Goal: Information Seeking & Learning: Check status

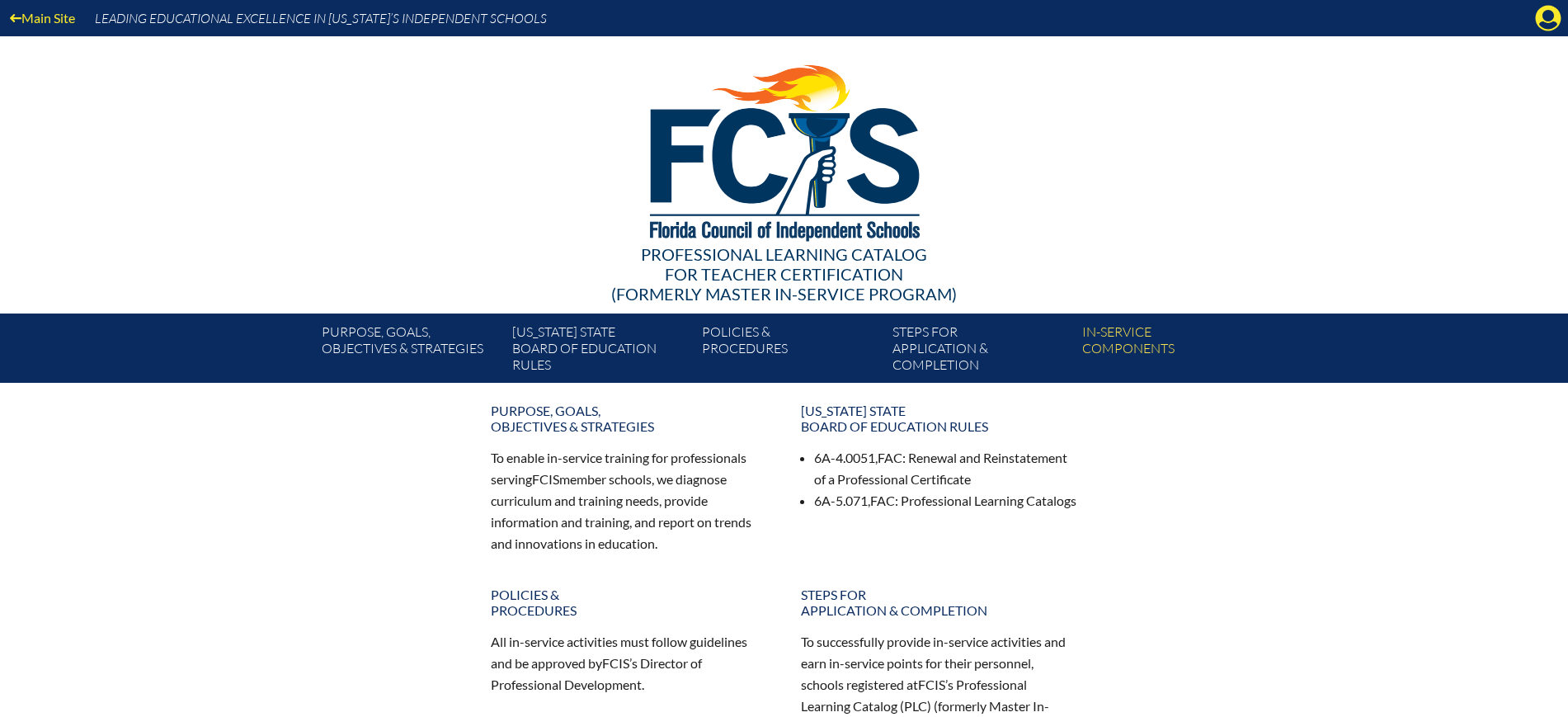
drag, startPoint x: 1544, startPoint y: 20, endPoint x: 1507, endPoint y: 43, distance: 43.6
click at [1544, 21] on icon at bounding box center [1548, 18] width 26 height 26
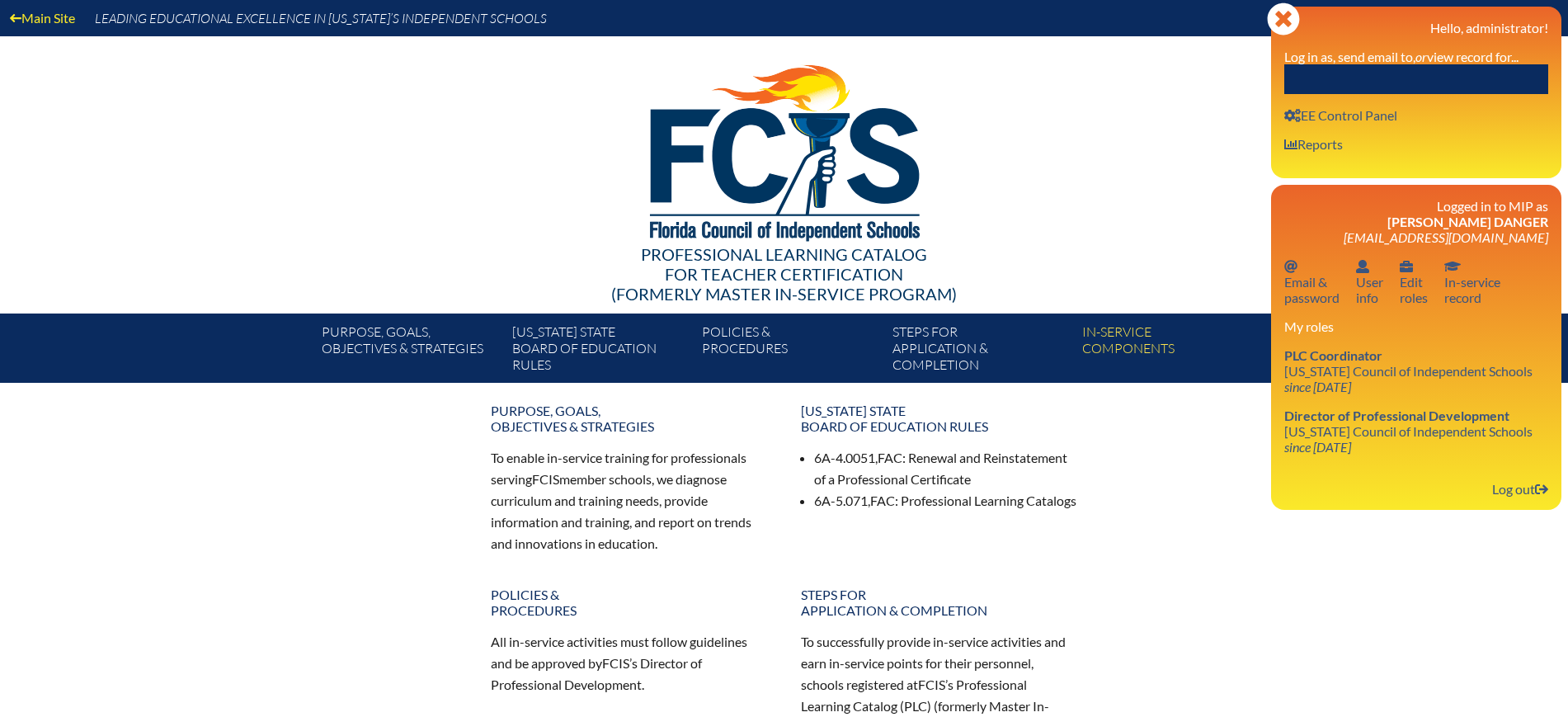
click at [1407, 79] on input "text" at bounding box center [1416, 79] width 264 height 30
paste input "[PERSON_NAME]"
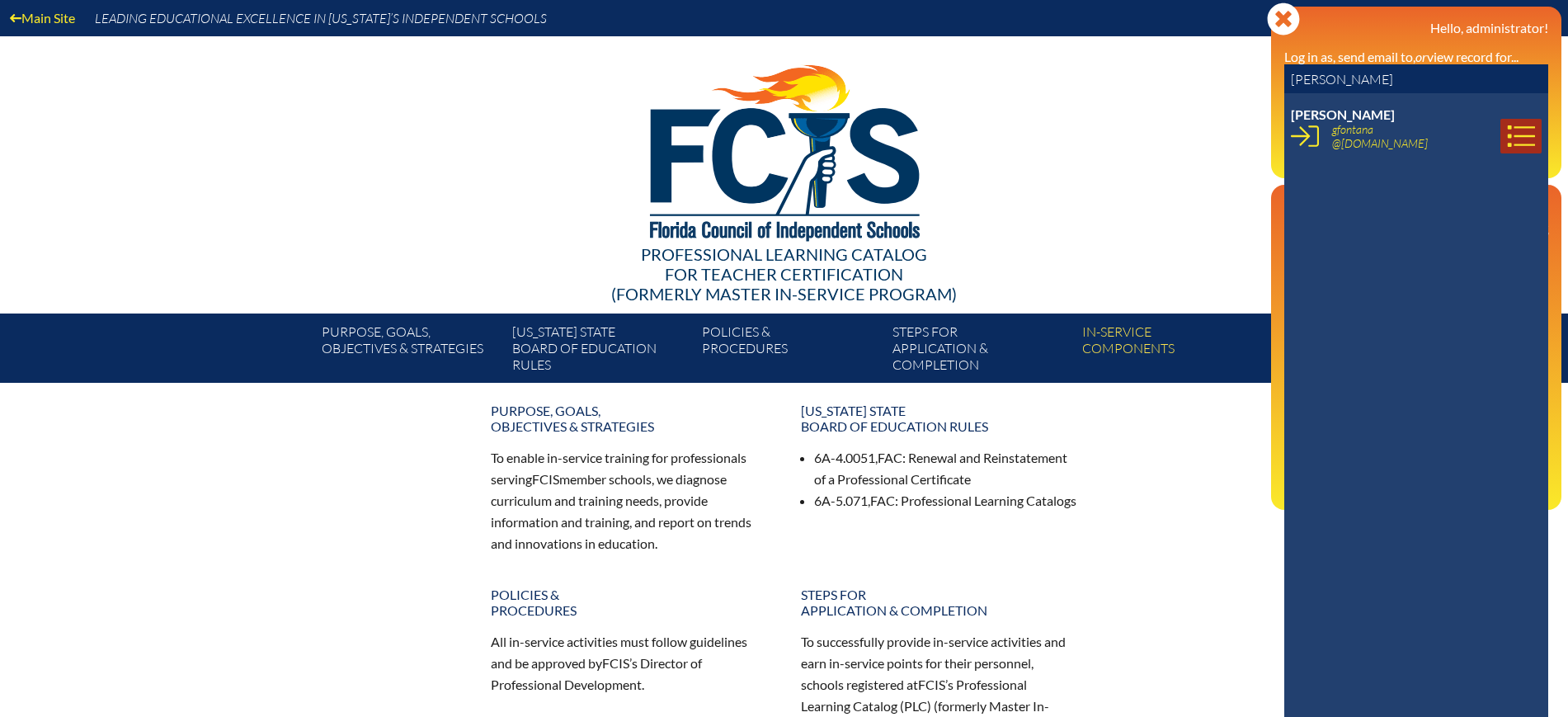
type input "[PERSON_NAME]"
click at [1520, 129] on link at bounding box center [1520, 136] width 41 height 35
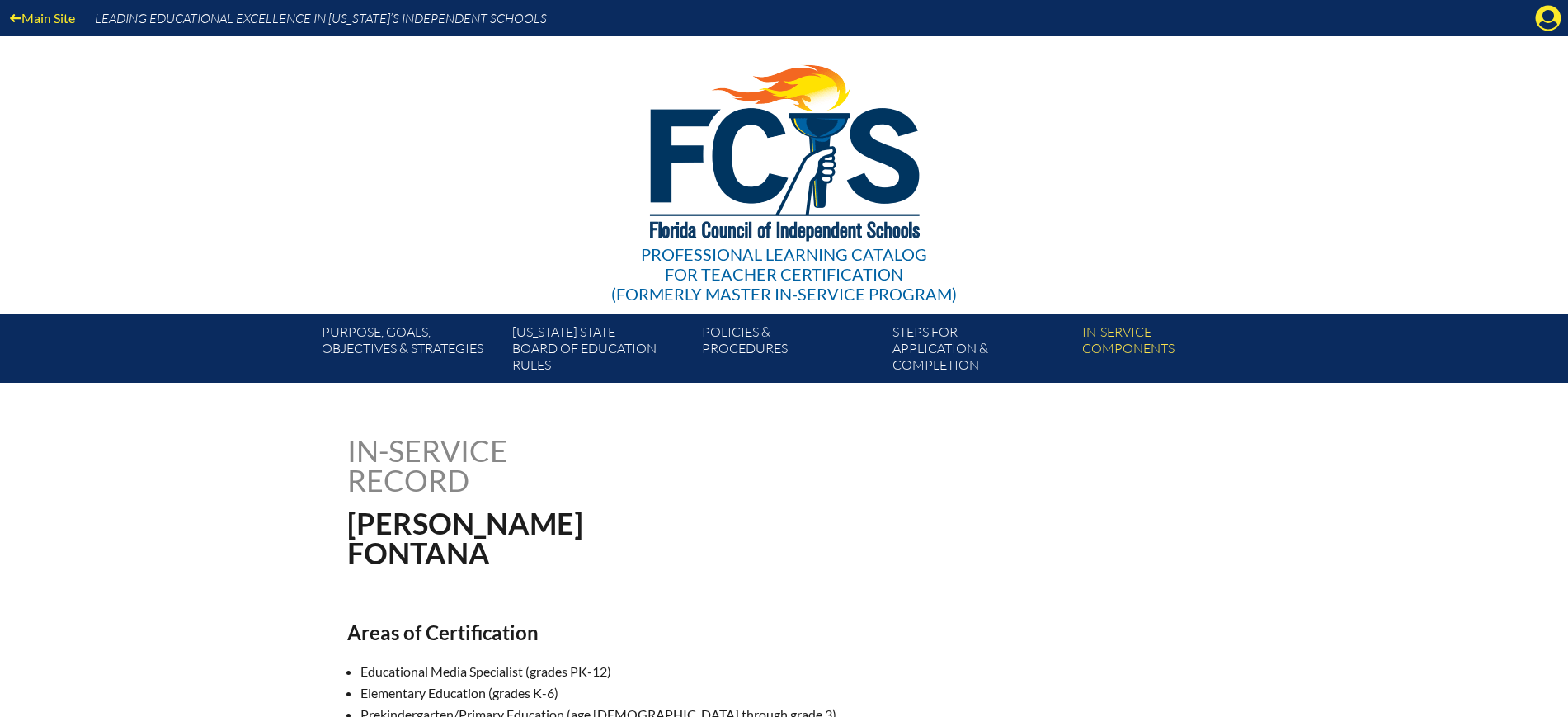
drag, startPoint x: 1552, startPoint y: 10, endPoint x: 1556, endPoint y: 22, distance: 12.6
click at [1552, 11] on icon at bounding box center [1548, 18] width 26 height 26
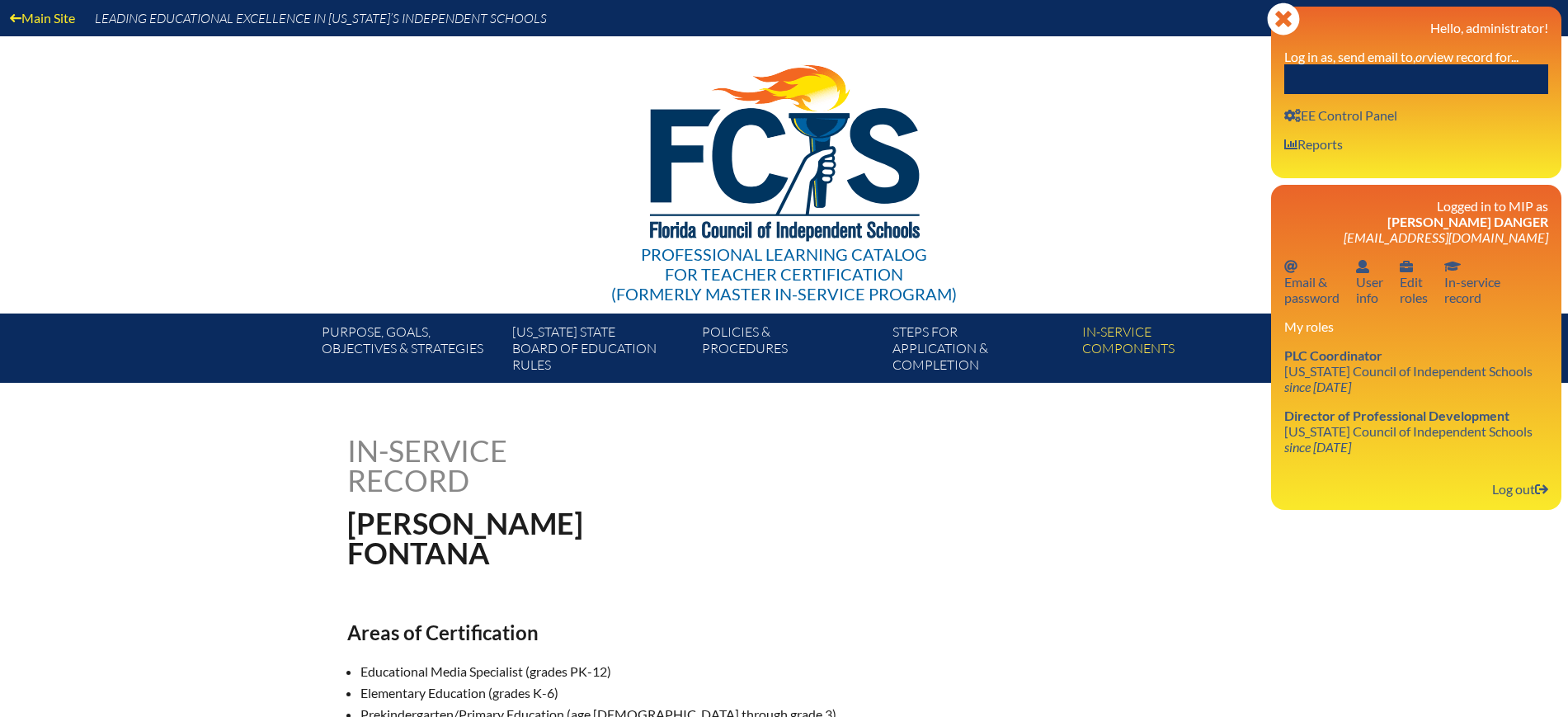
click at [1487, 70] on input "text" at bounding box center [1416, 79] width 264 height 30
paste input "[PERSON_NAME]"
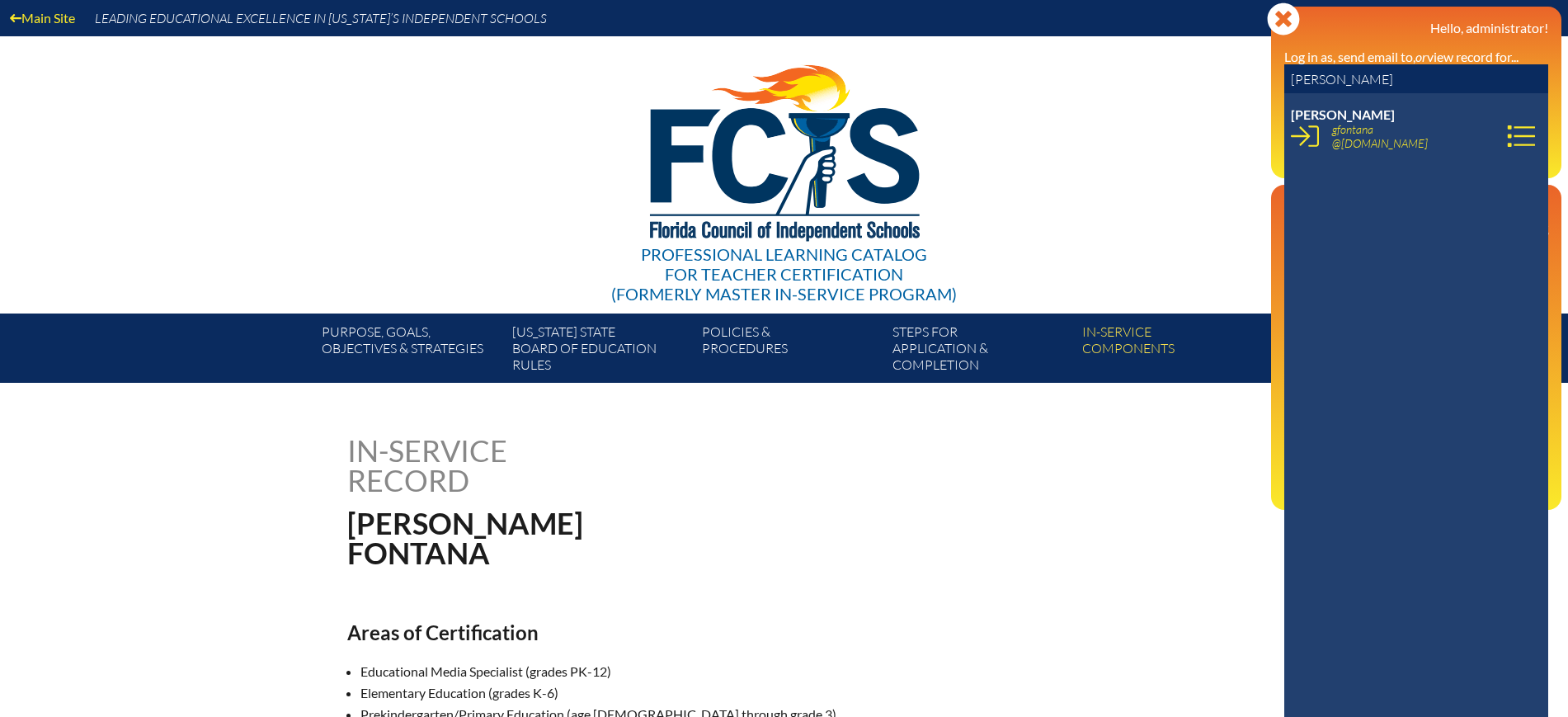
type input "[PERSON_NAME]"
click at [619, 442] on h1 "In-service record" at bounding box center [513, 465] width 333 height 59
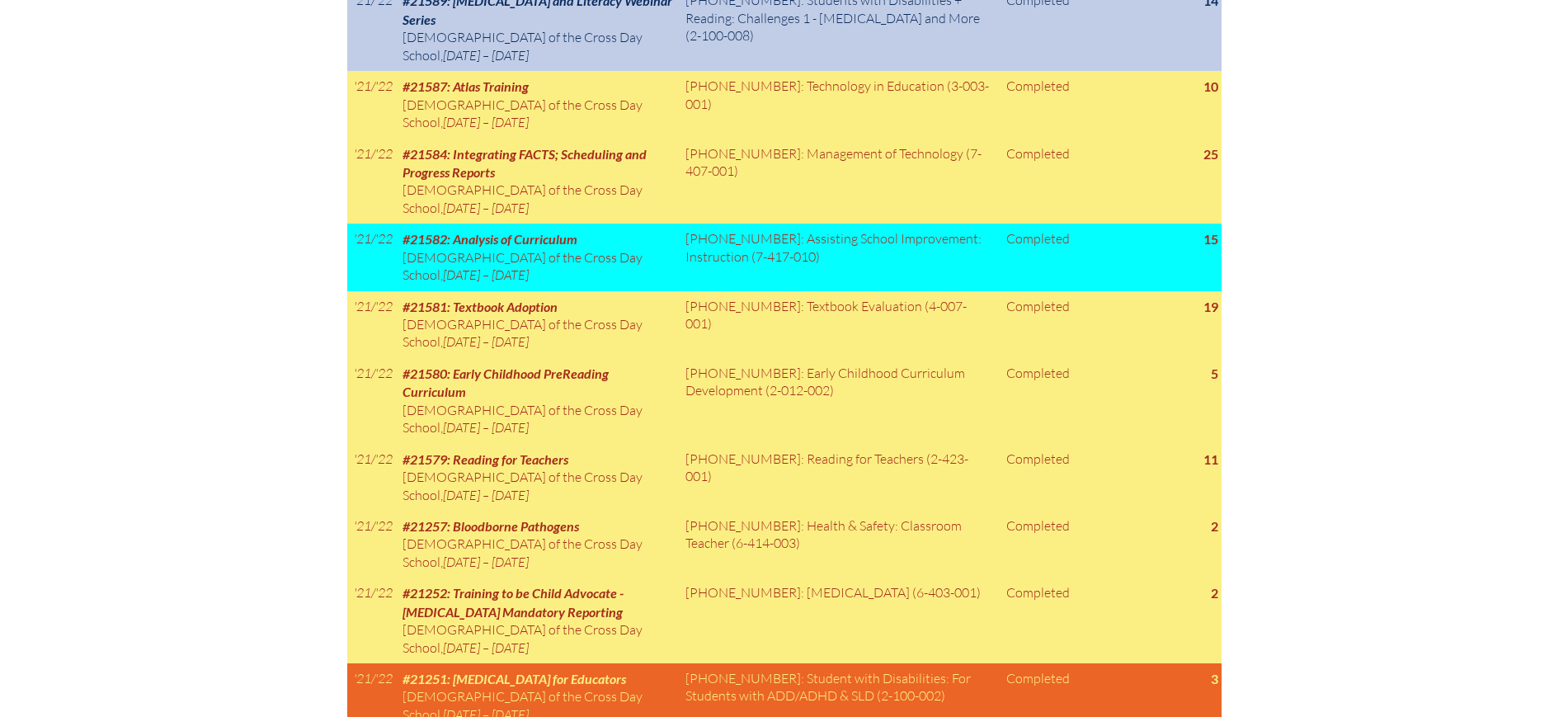
scroll to position [1444, 0]
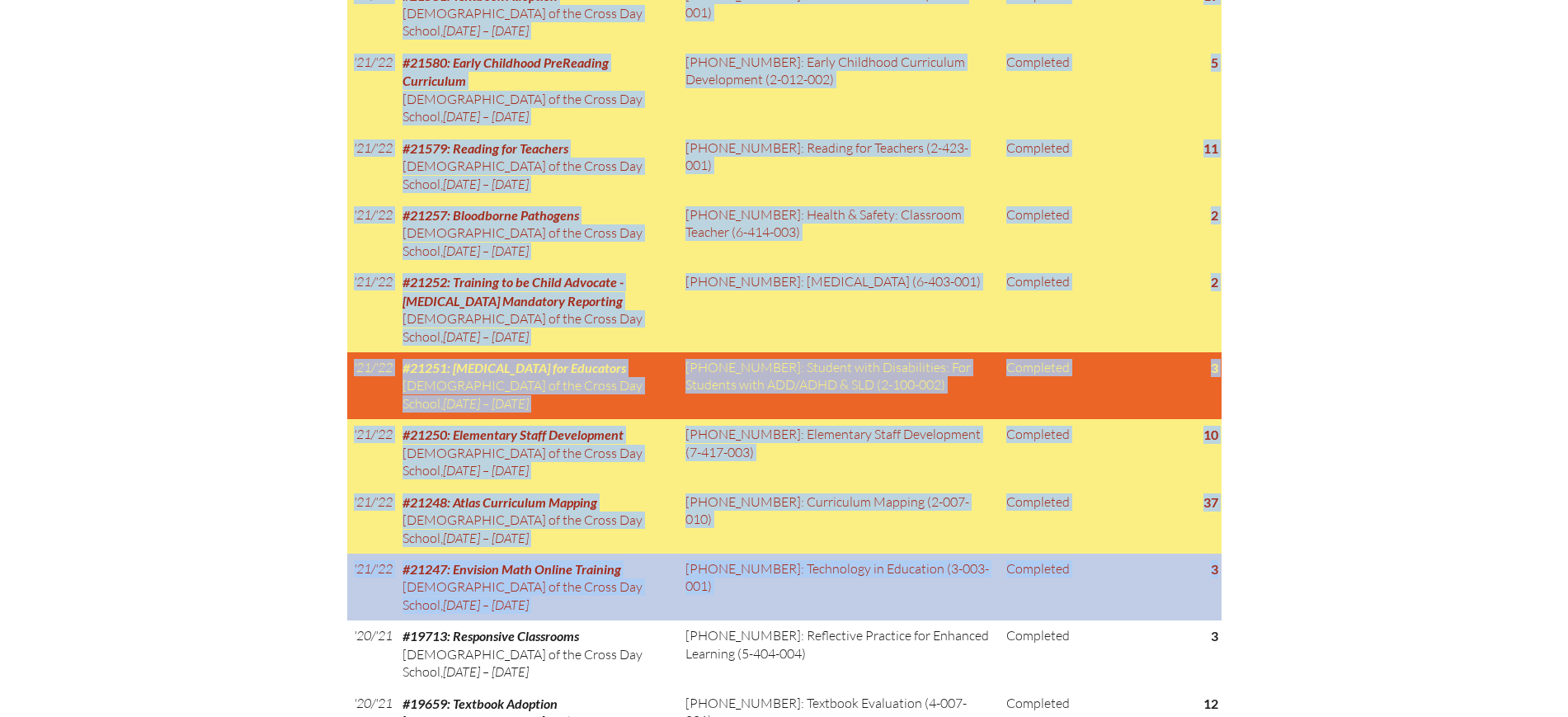
drag, startPoint x: 350, startPoint y: 108, endPoint x: 1217, endPoint y: 536, distance: 966.9
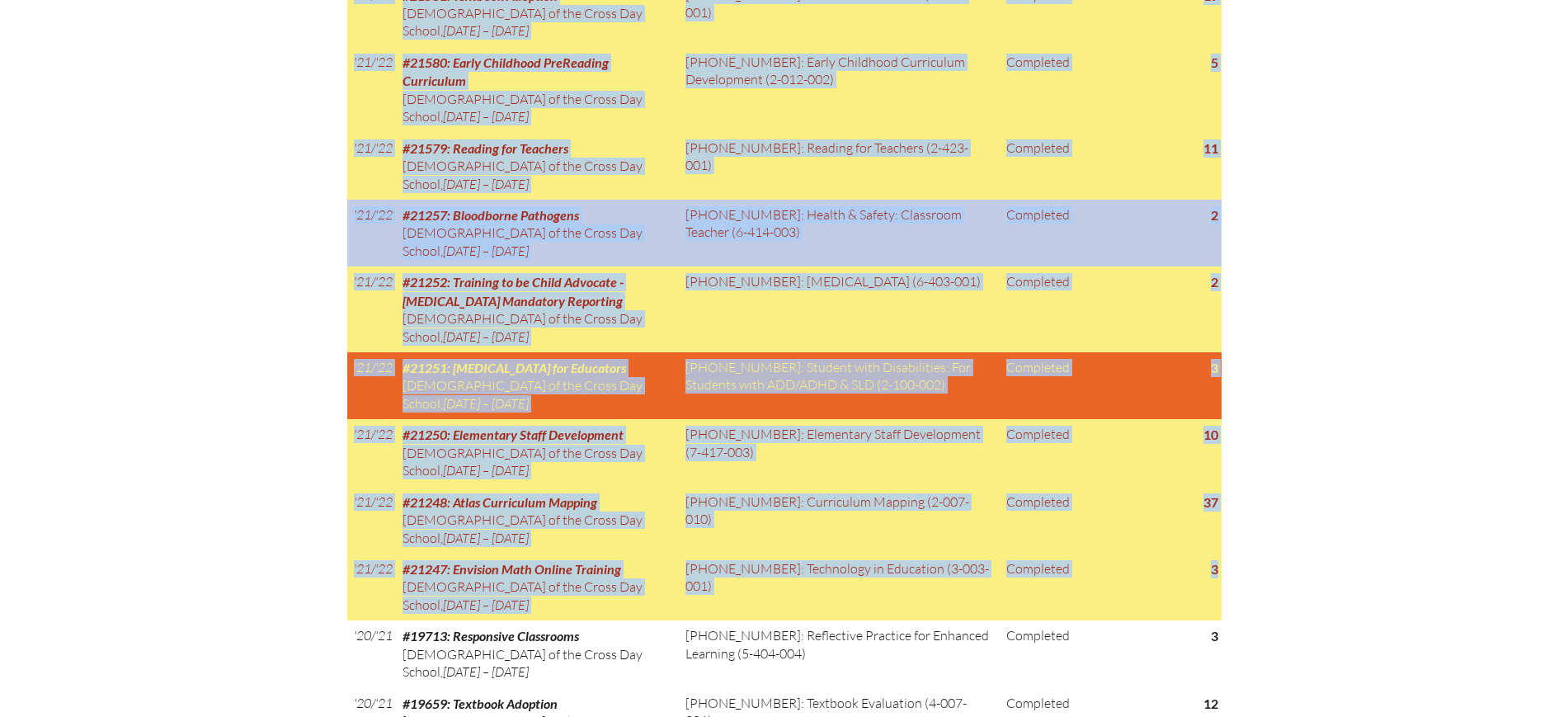
copy div "Gina Fontana Areas of Certification Educational Media Specialist (grades PK-12)…"
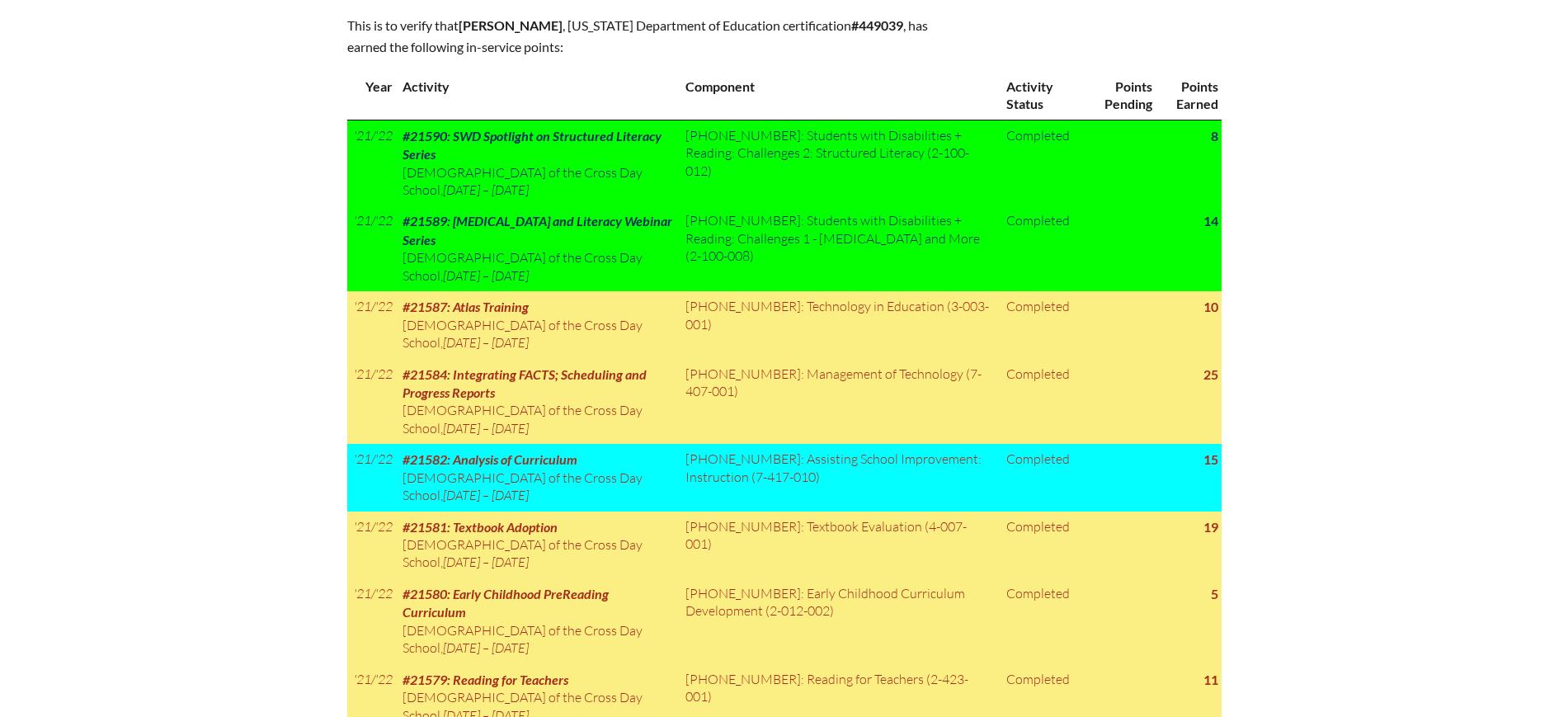
scroll to position [721, 0]
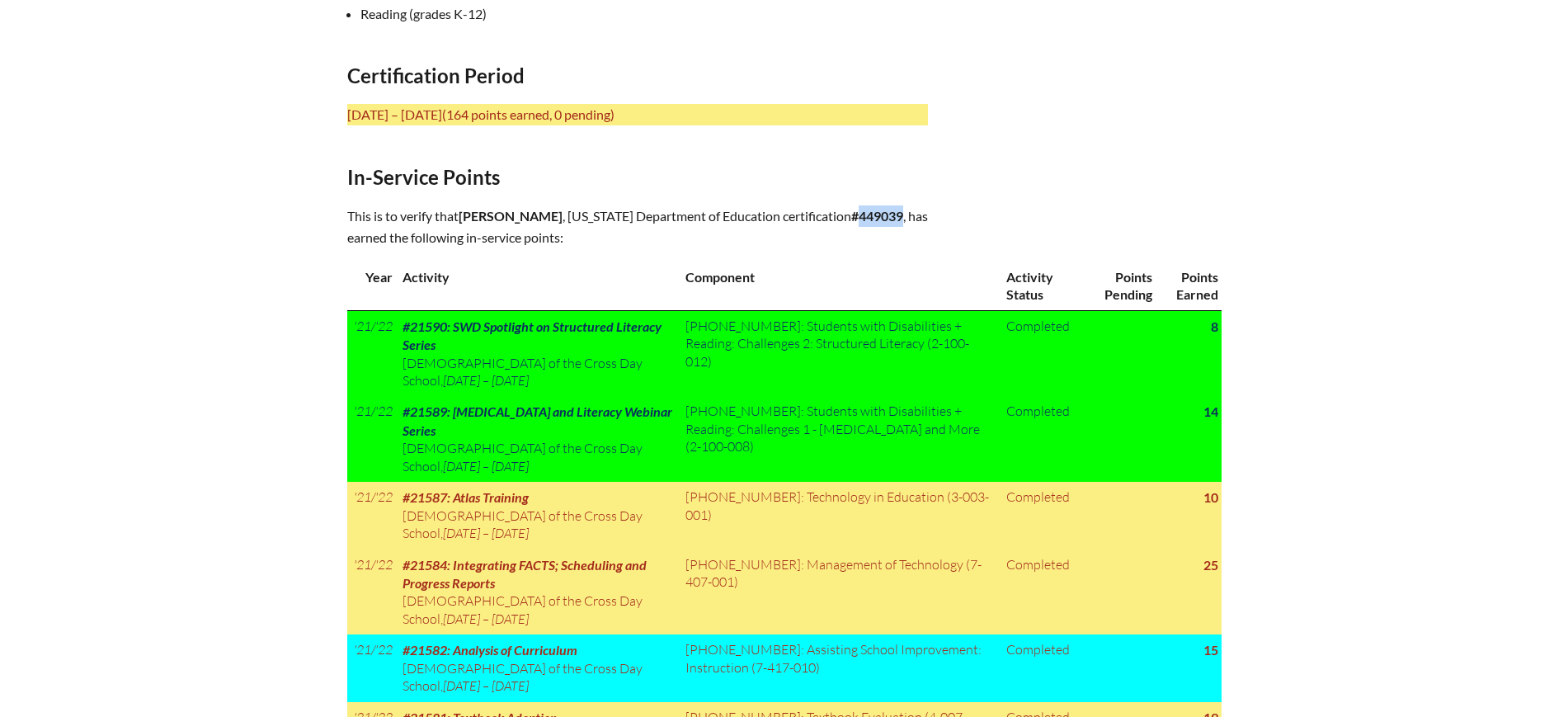
drag, startPoint x: 885, startPoint y: 214, endPoint x: 841, endPoint y: 215, distance: 44.0
click at [841, 215] on p "This is to verify that Gina Fontana , Florida Department of Education certifica…" at bounding box center [637, 227] width 580 height 43
copy b "449039"
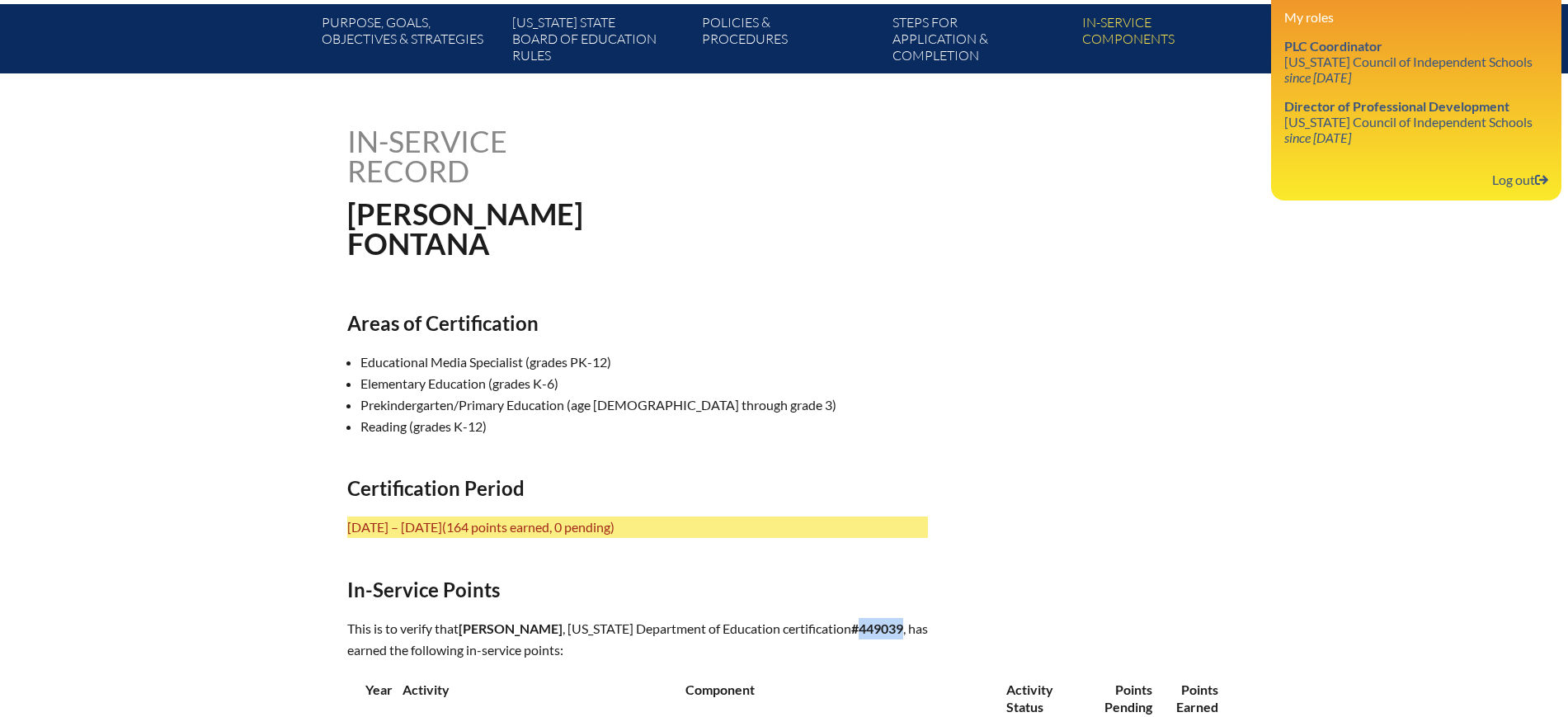
scroll to position [0, 0]
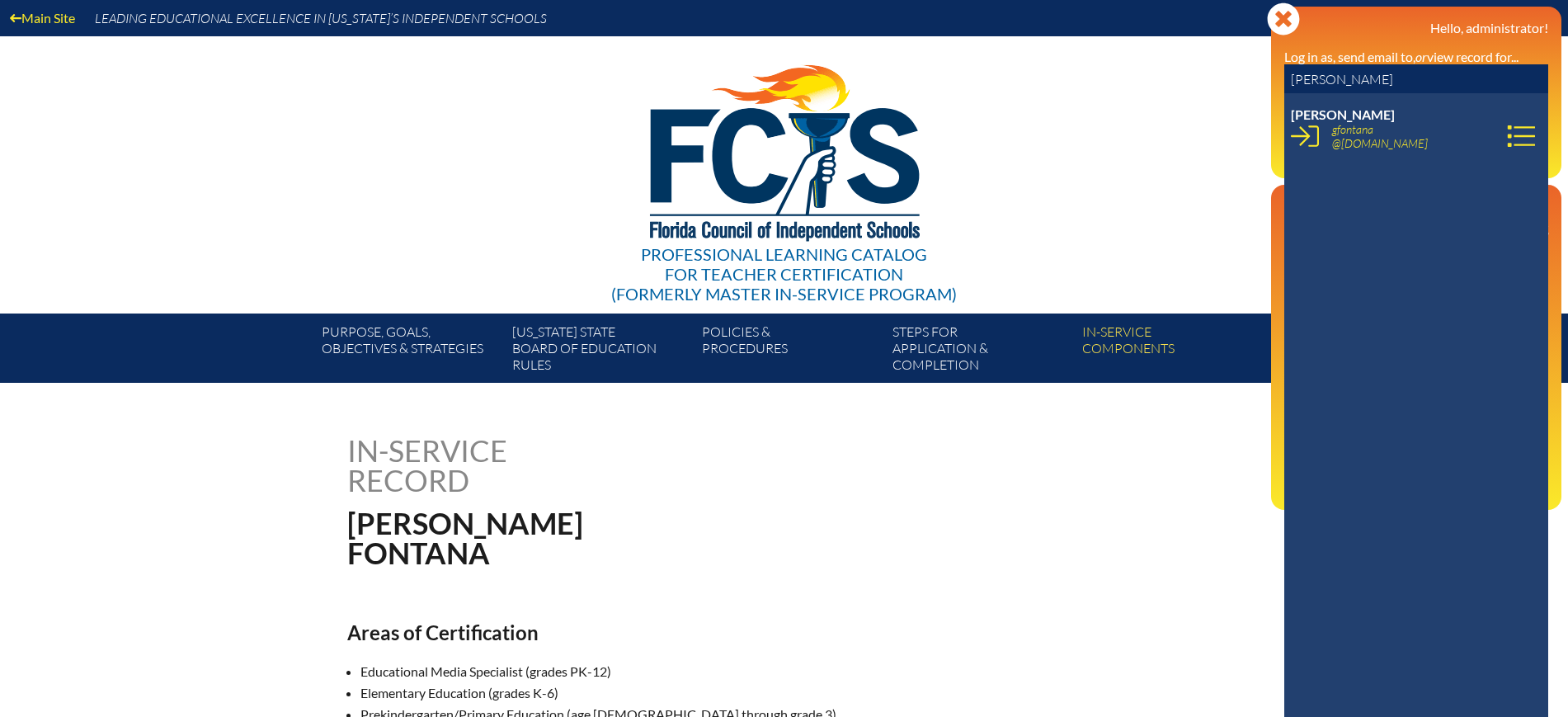
click at [1480, 79] on input "[PERSON_NAME]" at bounding box center [1416, 79] width 264 height 30
click at [1305, 138] on icon at bounding box center [1304, 136] width 28 height 28
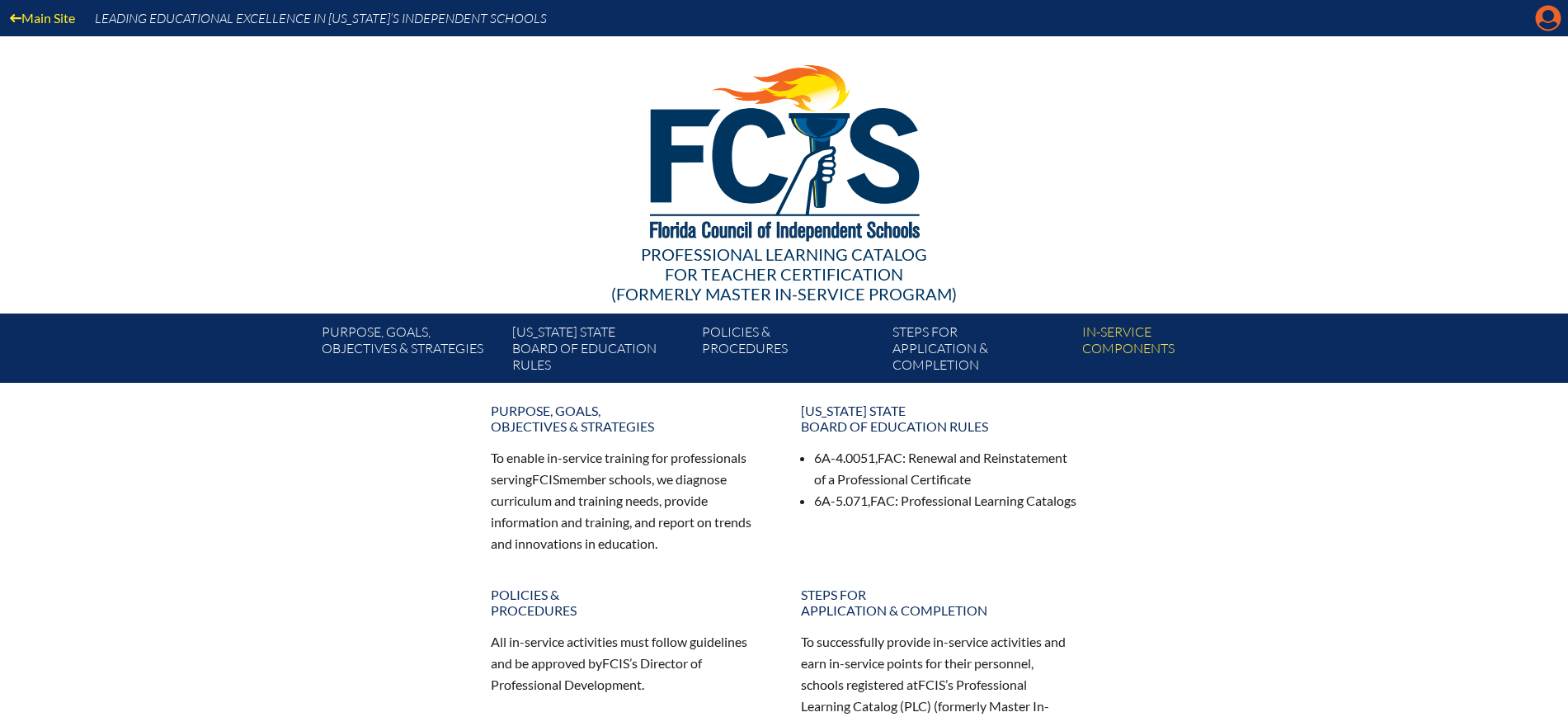
click at [1552, 18] on icon "Manage account" at bounding box center [1547, 18] width 26 height 26
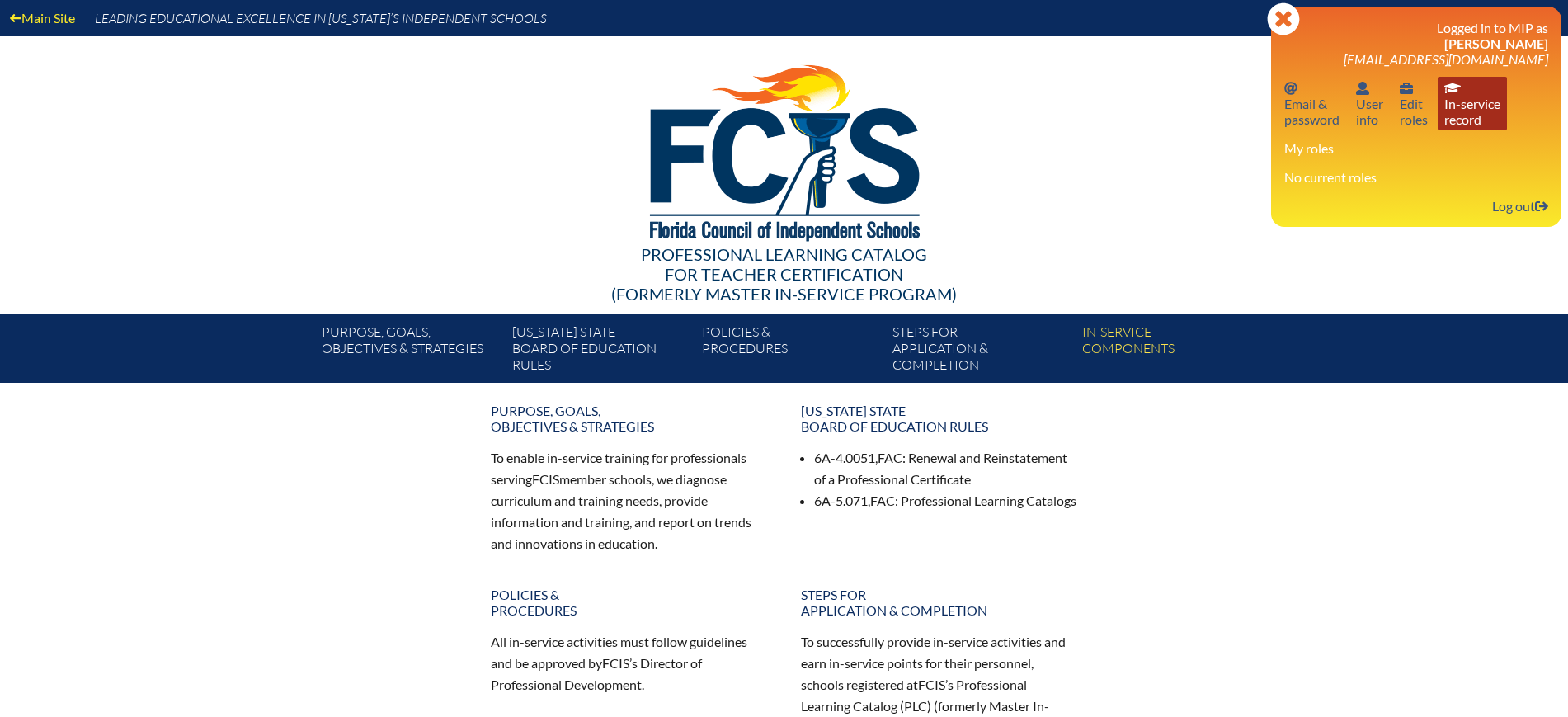
click at [1478, 123] on link "In-service record In-service record" at bounding box center [1472, 104] width 69 height 54
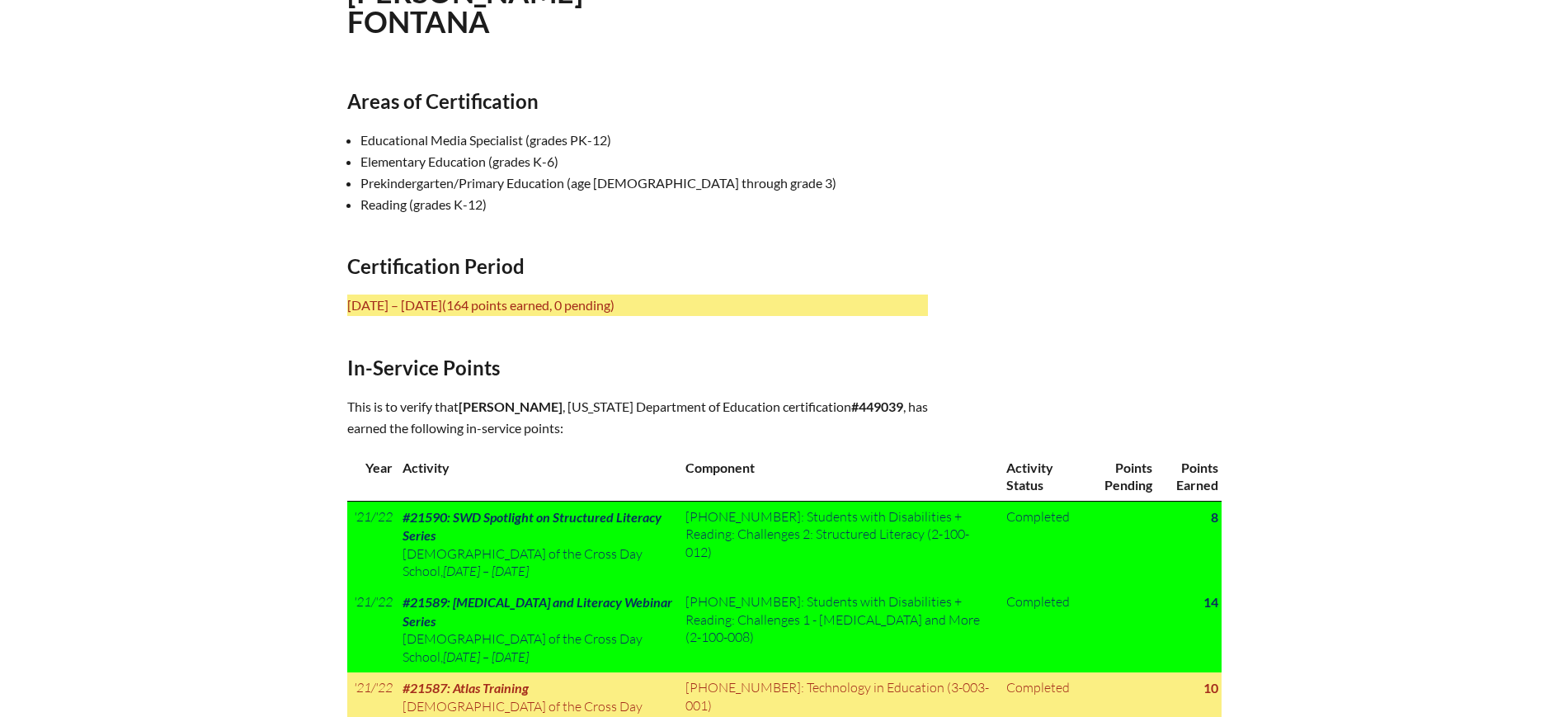
scroll to position [619, 0]
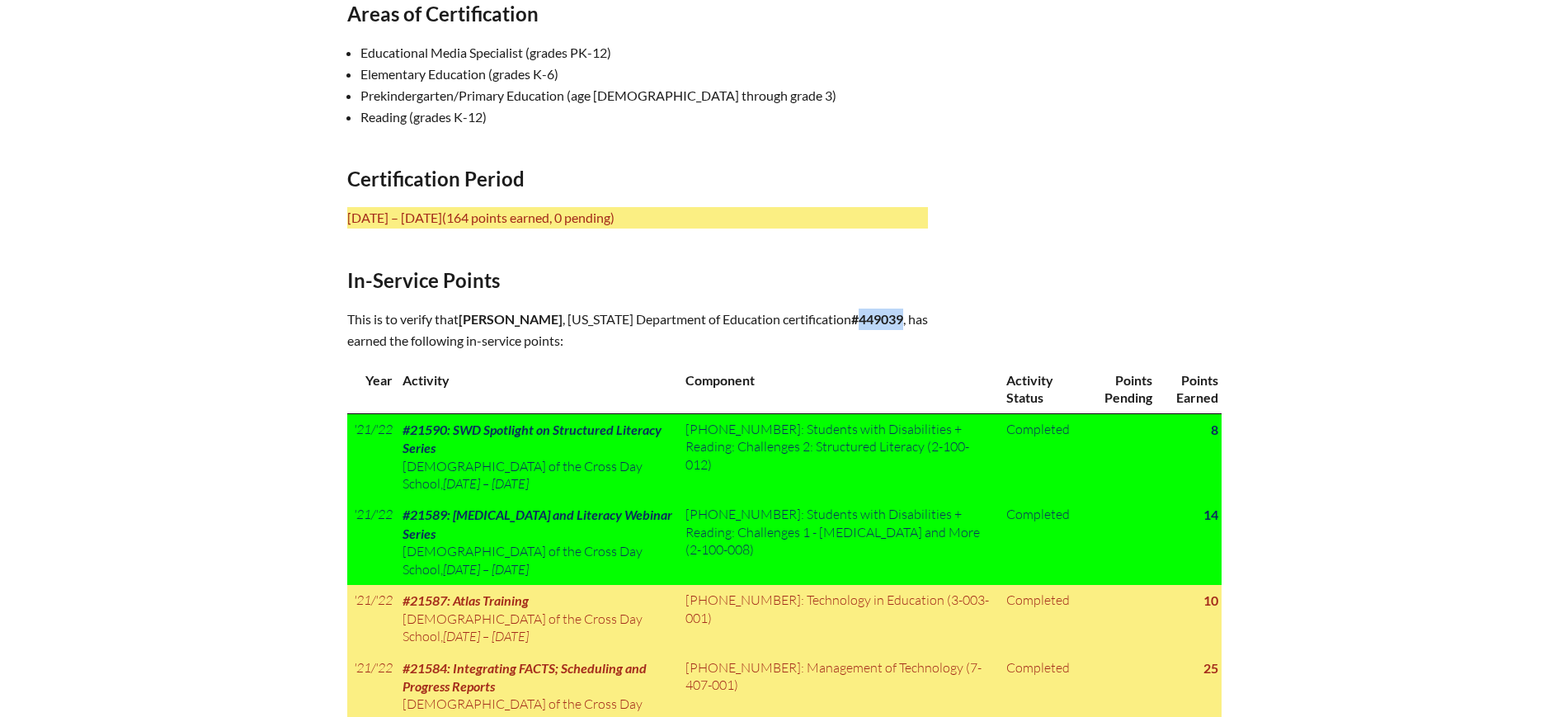
drag, startPoint x: 884, startPoint y: 319, endPoint x: 841, endPoint y: 322, distance: 43.1
click at [851, 322] on b "#449039" at bounding box center [877, 319] width 52 height 15
copy b "449039"
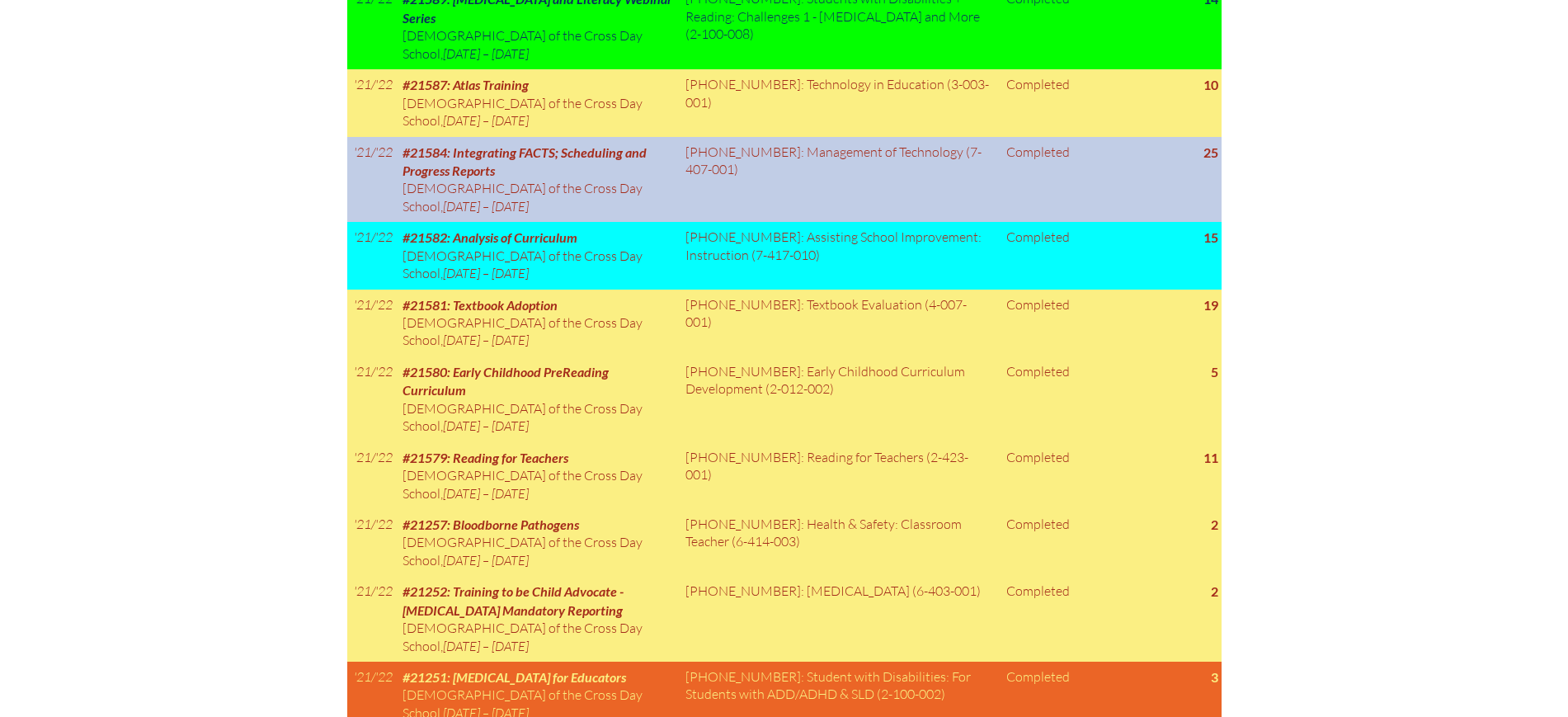
scroll to position [928, 0]
